Goal: Task Accomplishment & Management: Manage account settings

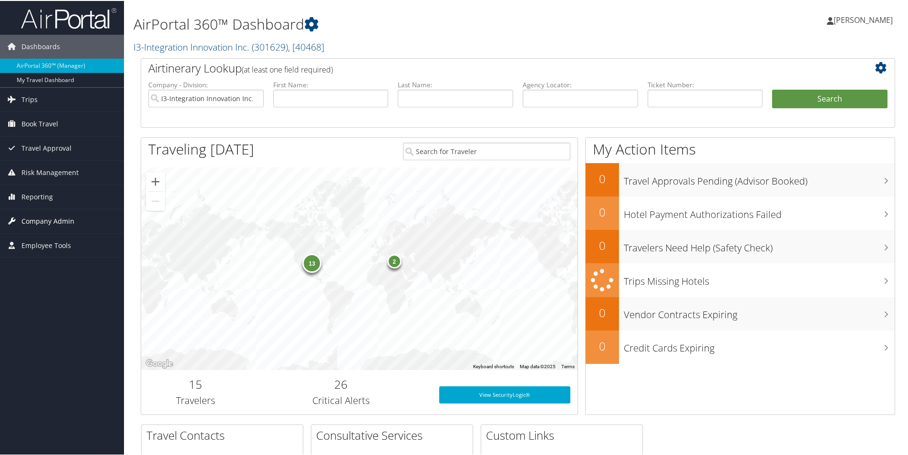
click at [38, 220] on span "Company Admin" at bounding box center [47, 220] width 53 height 24
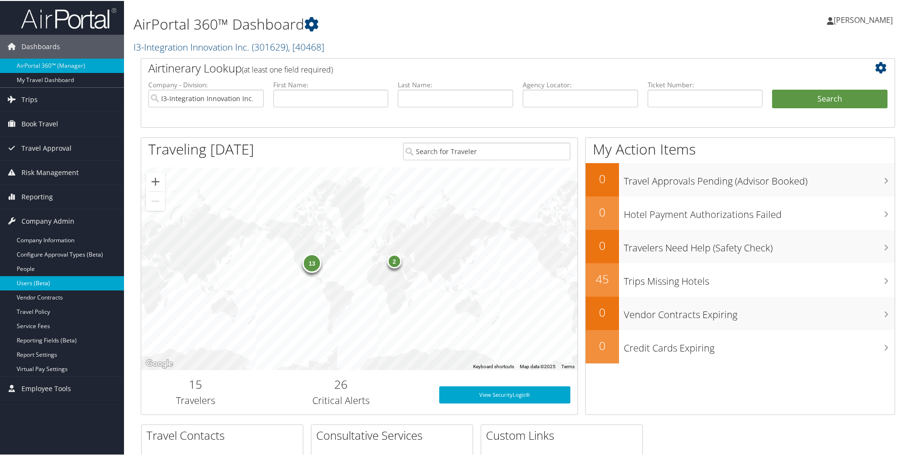
click at [35, 282] on link "Users (Beta)" at bounding box center [62, 282] width 124 height 14
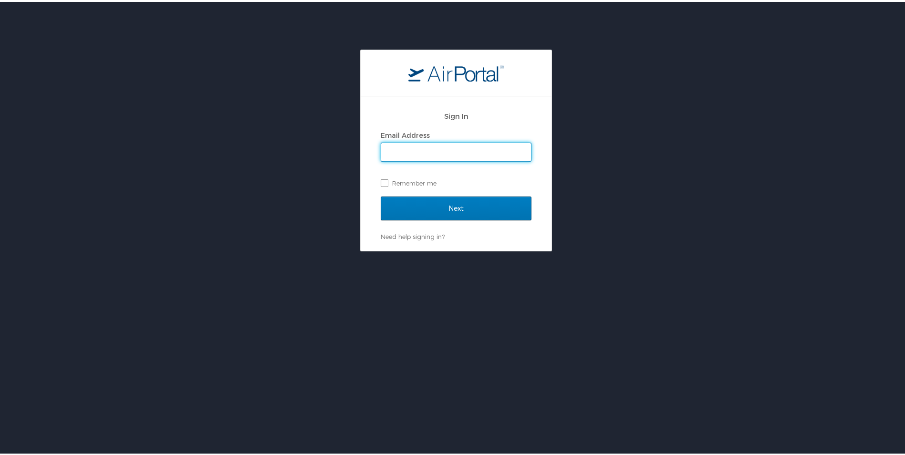
type input "naomi.smith@i3-corps.com"
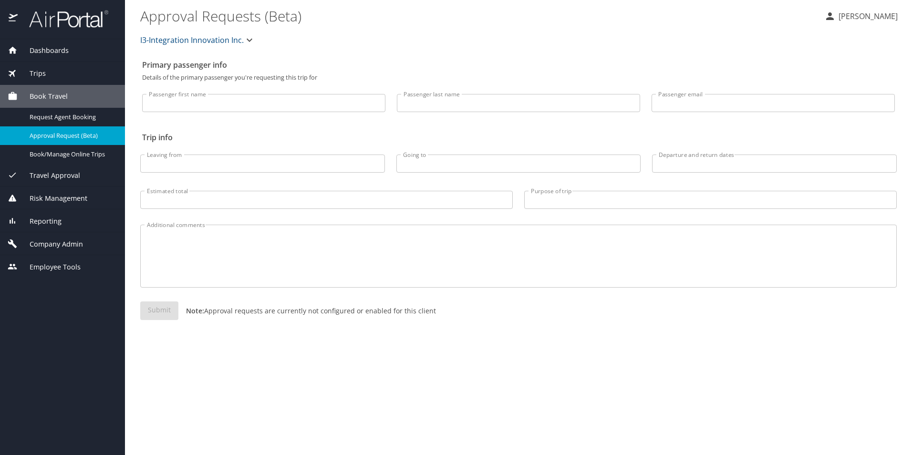
click at [67, 243] on span "Company Admin" at bounding box center [50, 244] width 65 height 10
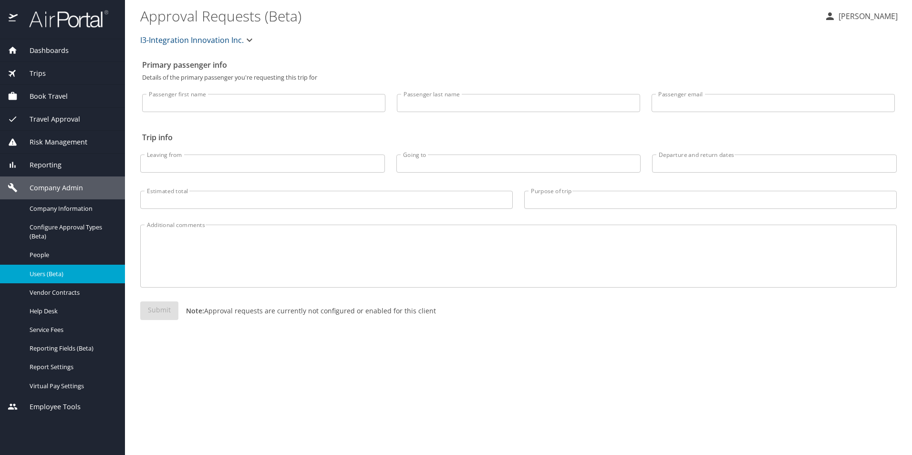
click at [47, 276] on span "Users (Beta)" at bounding box center [72, 273] width 84 height 9
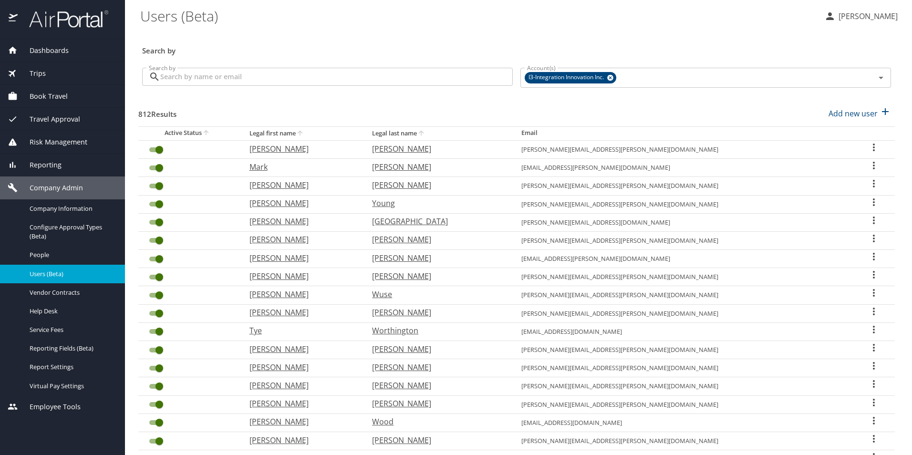
click at [241, 78] on input "Search by" at bounding box center [336, 77] width 352 height 18
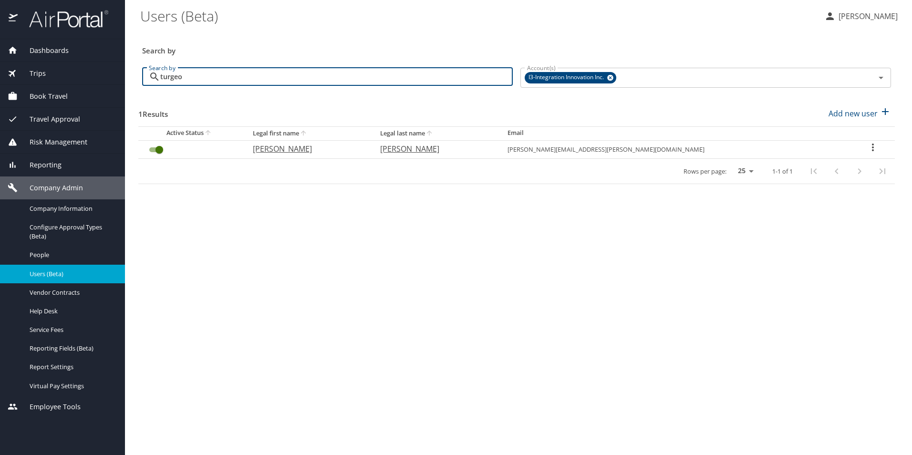
type input "turgeo"
click at [867, 145] on icon "User Search Table" at bounding box center [872, 147] width 11 height 11
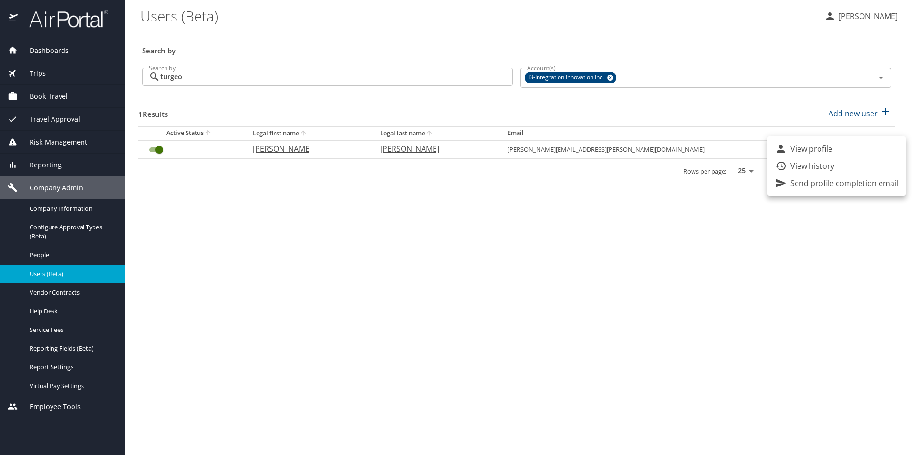
click at [823, 150] on p "View profile" at bounding box center [811, 148] width 42 height 11
select select "US"
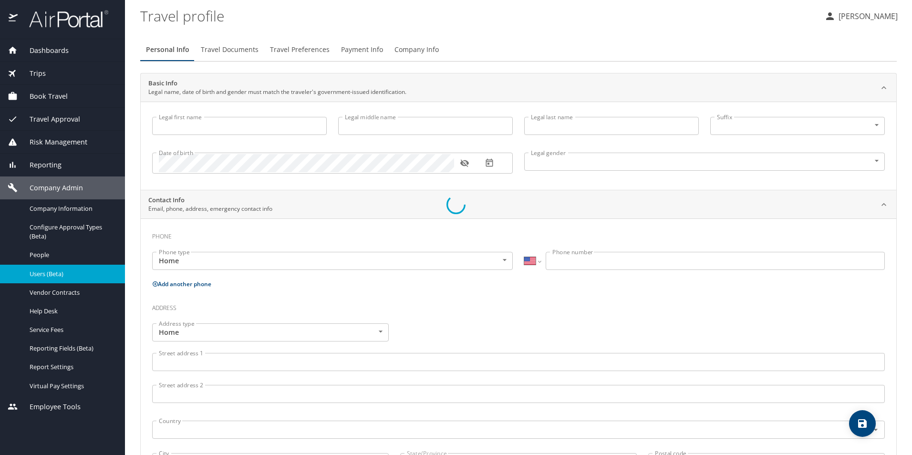
type input "Joseph"
type input "Michael"
type input "Turgeon"
type input "Male"
type input "Tracey"
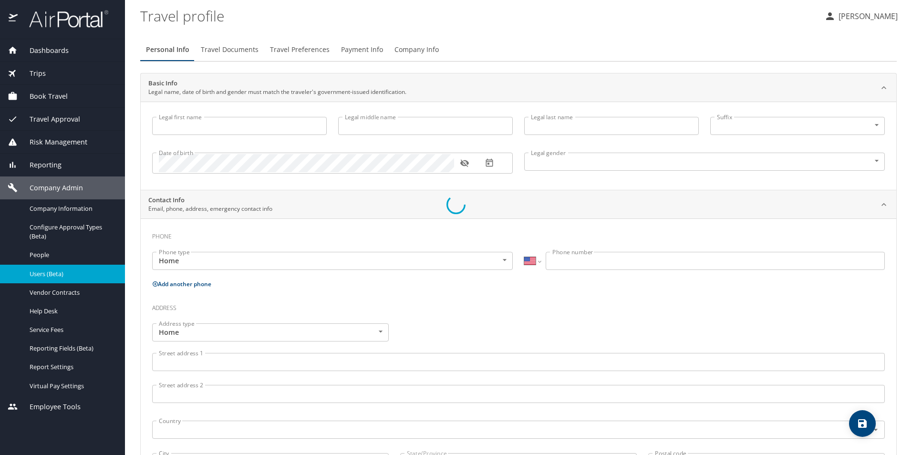
type input "Turgeon"
select select "ZZ"
type input "+61 98843323"
select select "US"
select select "MX"
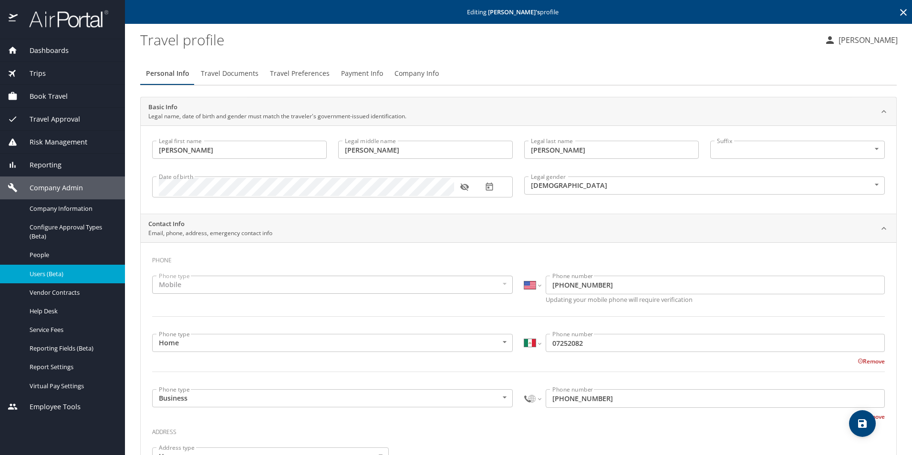
click at [361, 74] on span "Payment Info" at bounding box center [362, 74] width 42 height 12
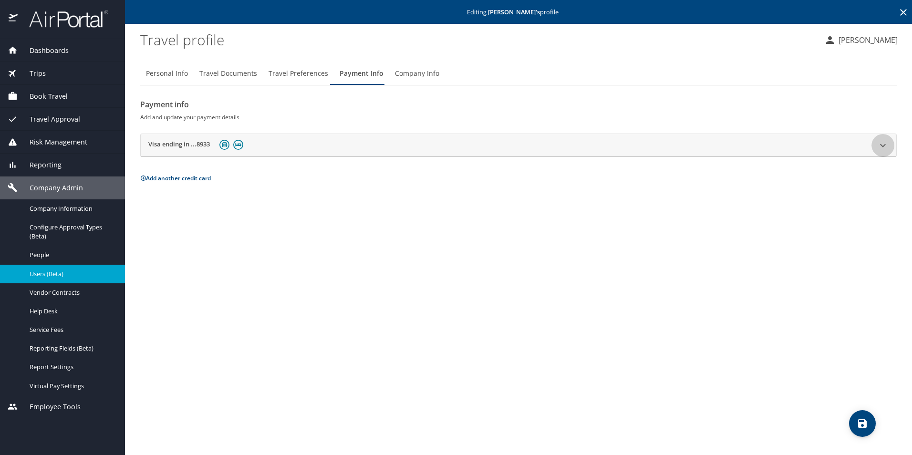
click at [881, 145] on icon at bounding box center [883, 145] width 6 height 3
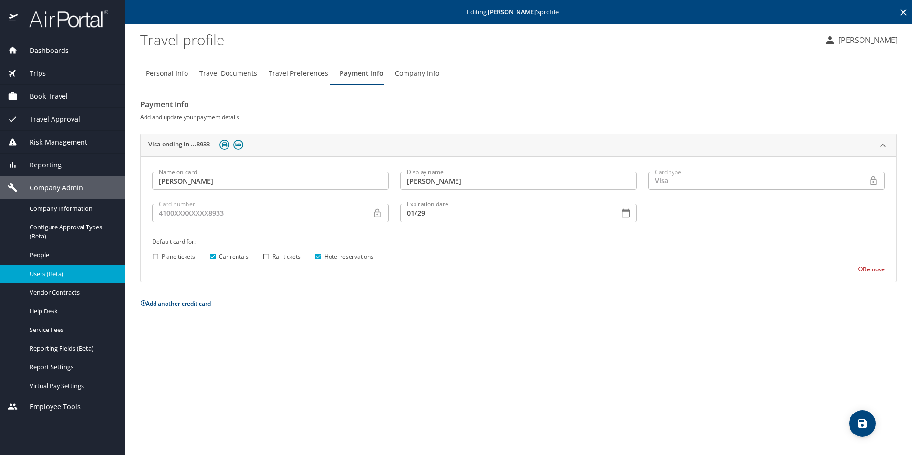
click at [883, 143] on icon at bounding box center [882, 145] width 11 height 11
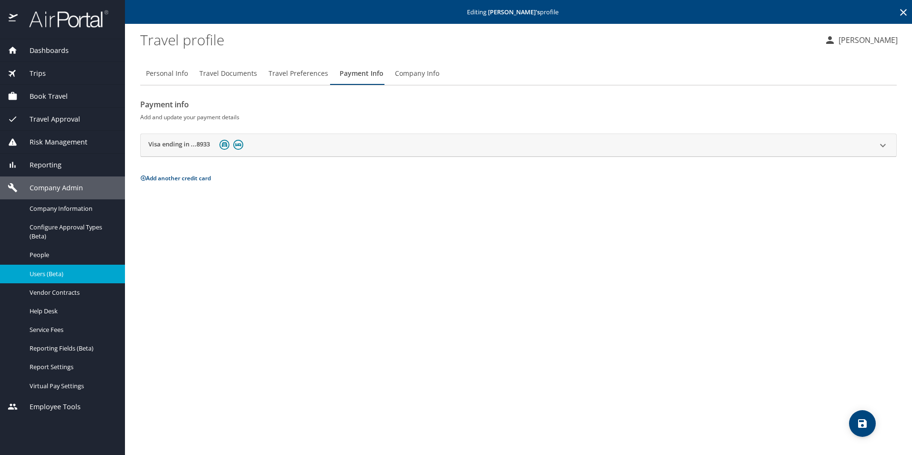
click at [293, 76] on span "Travel Preferences" at bounding box center [299, 74] width 60 height 12
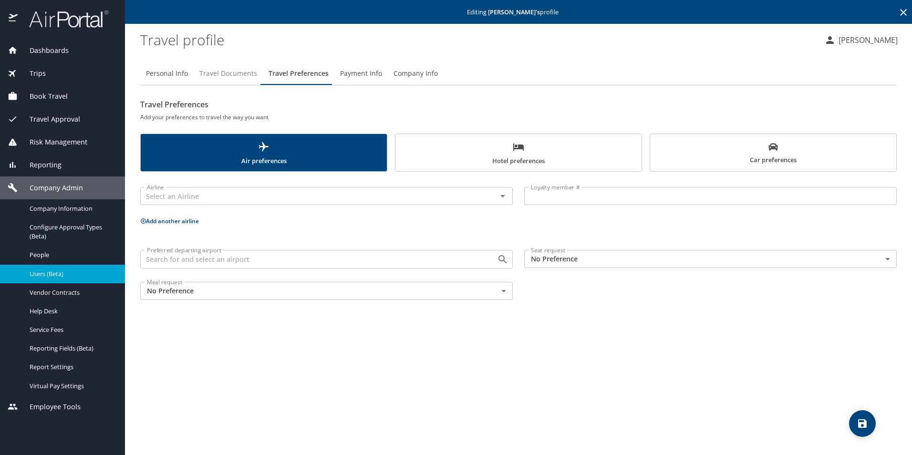
click at [238, 72] on span "Travel Documents" at bounding box center [228, 74] width 58 height 12
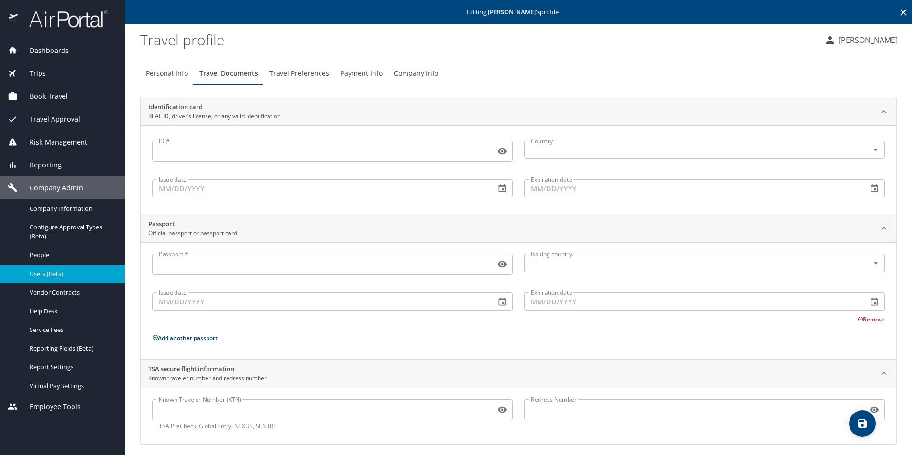
click at [288, 73] on span "Travel Preferences" at bounding box center [299, 74] width 60 height 12
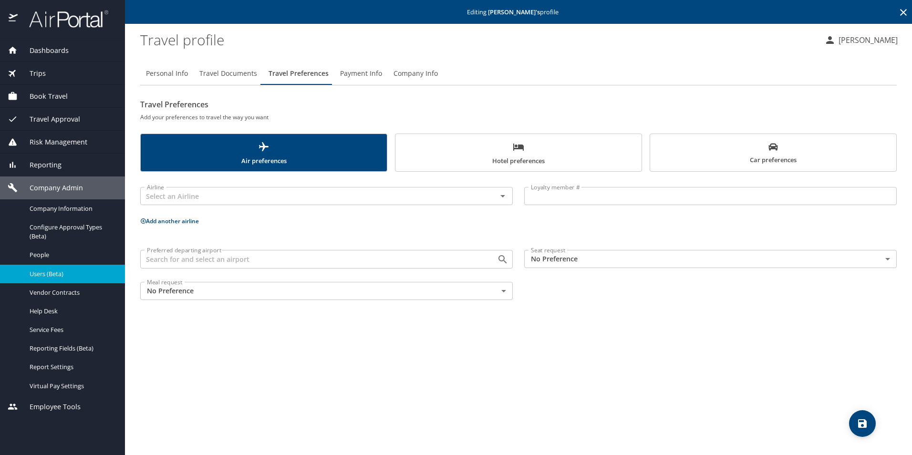
click at [183, 72] on span "Personal Info" at bounding box center [167, 74] width 42 height 12
select select "US"
select select "MX"
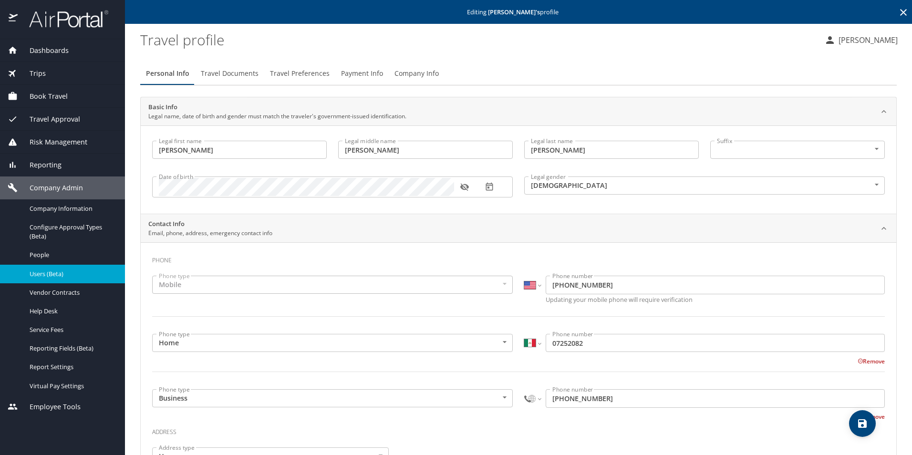
click at [234, 72] on span "Travel Documents" at bounding box center [230, 74] width 58 height 12
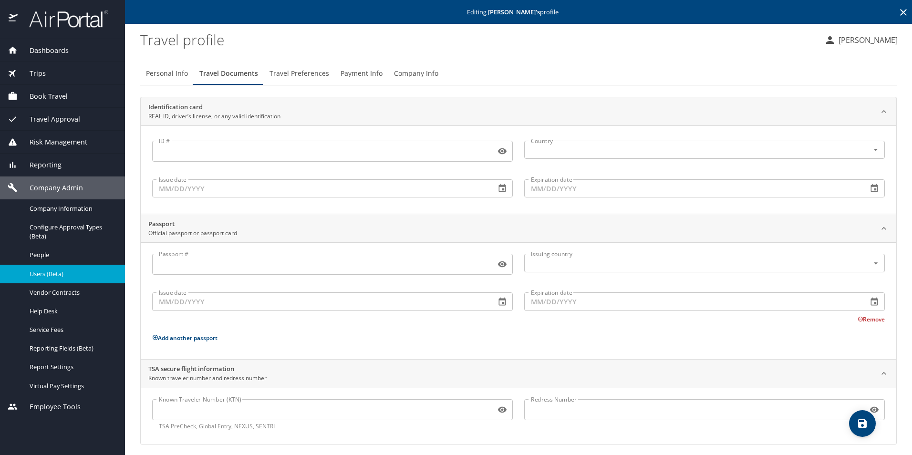
click at [302, 75] on span "Travel Preferences" at bounding box center [299, 74] width 60 height 12
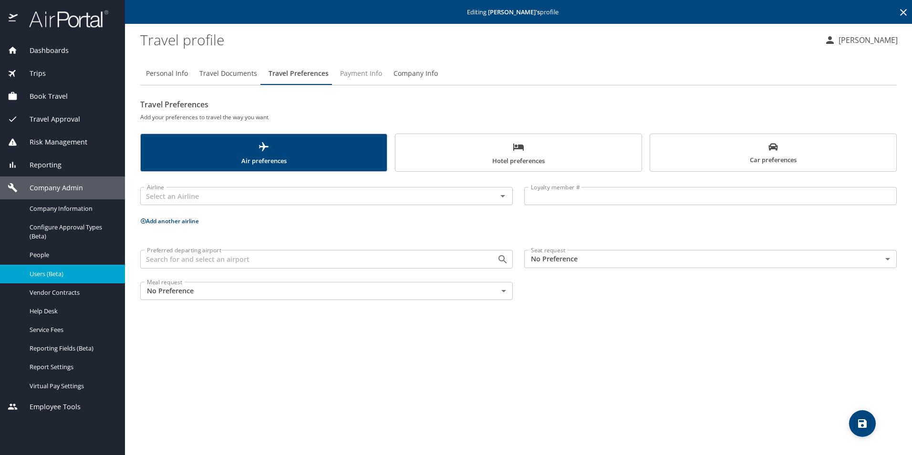
click at [361, 73] on span "Payment Info" at bounding box center [361, 74] width 42 height 12
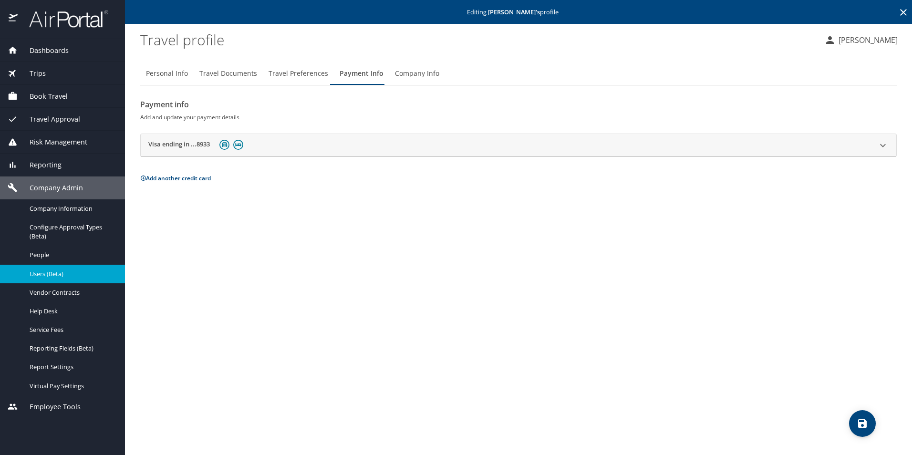
click at [901, 9] on icon at bounding box center [903, 12] width 11 height 11
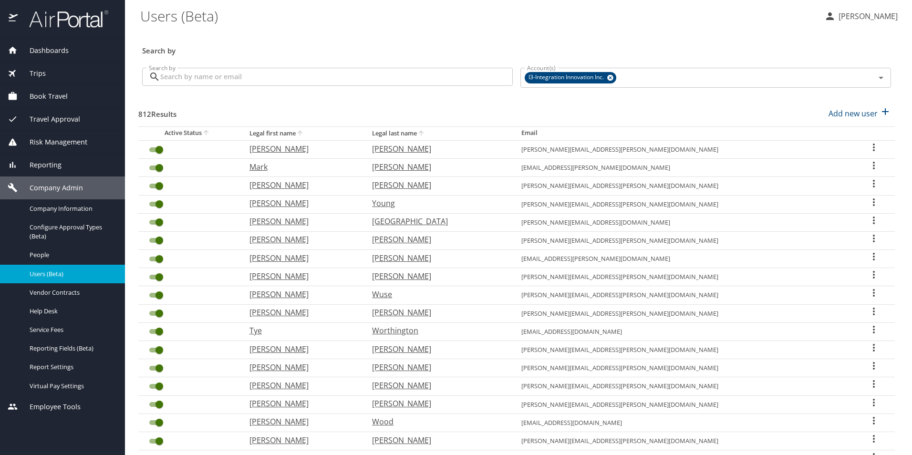
click at [53, 94] on span "Book Travel" at bounding box center [43, 96] width 50 height 10
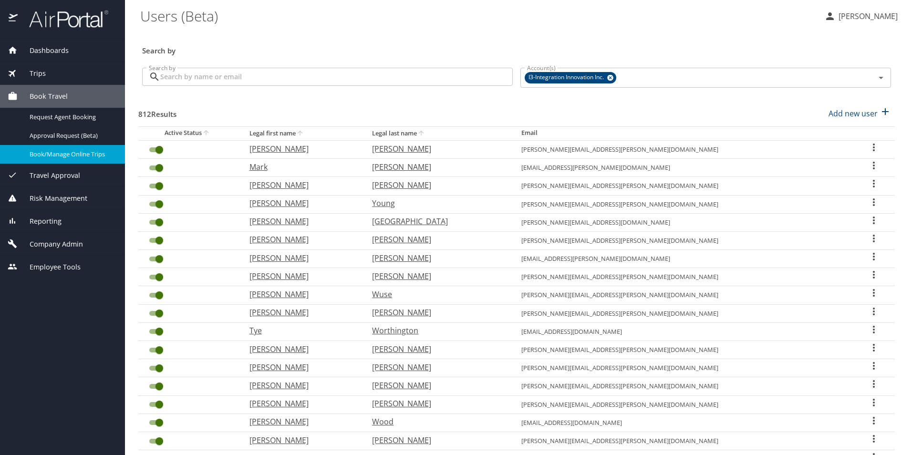
click at [55, 150] on span "Book/Manage Online Trips" at bounding box center [72, 154] width 84 height 9
